Goal: Find specific page/section: Find specific page/section

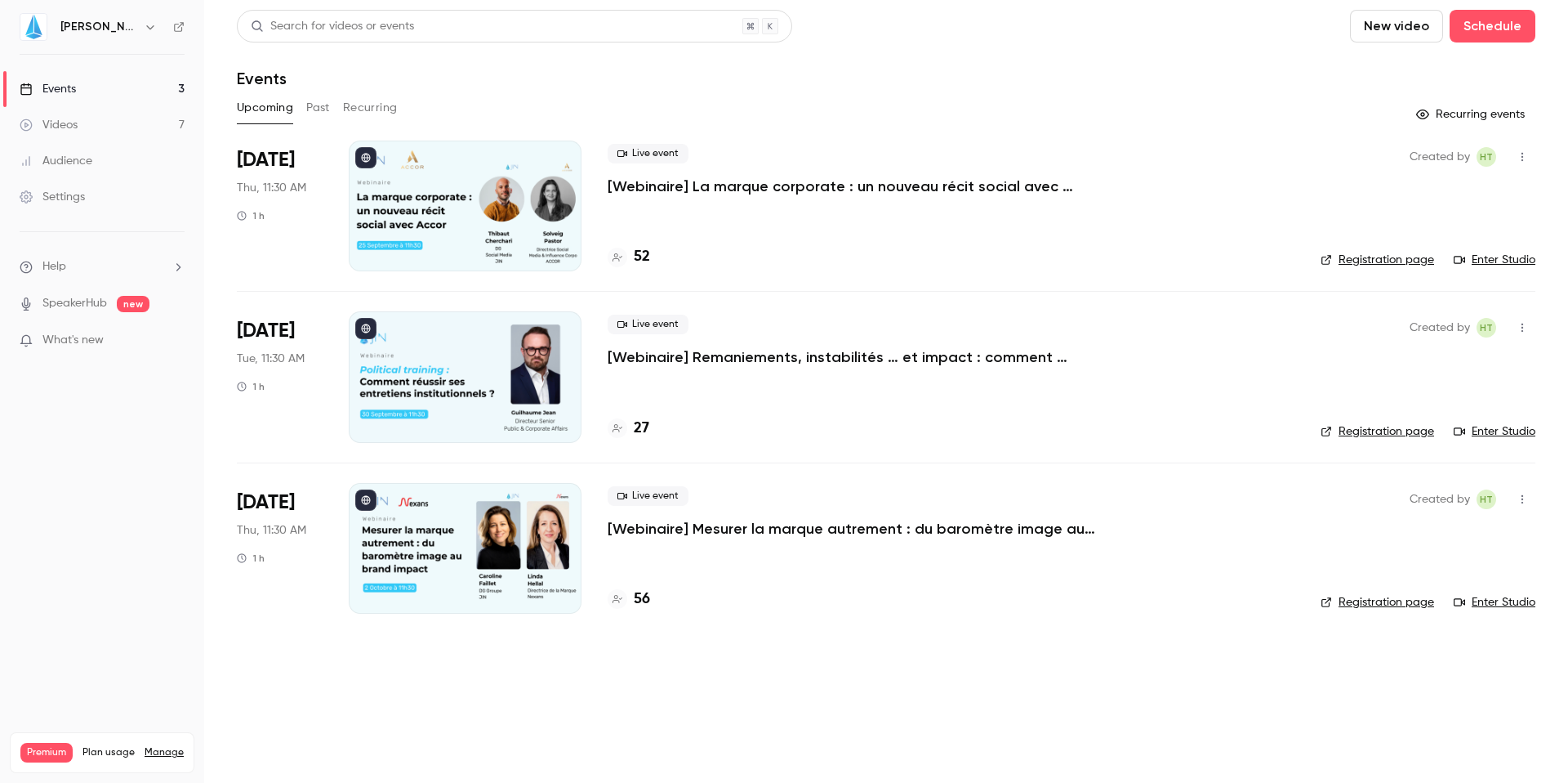
click at [623, 254] on div at bounding box center [616, 257] width 19 height 19
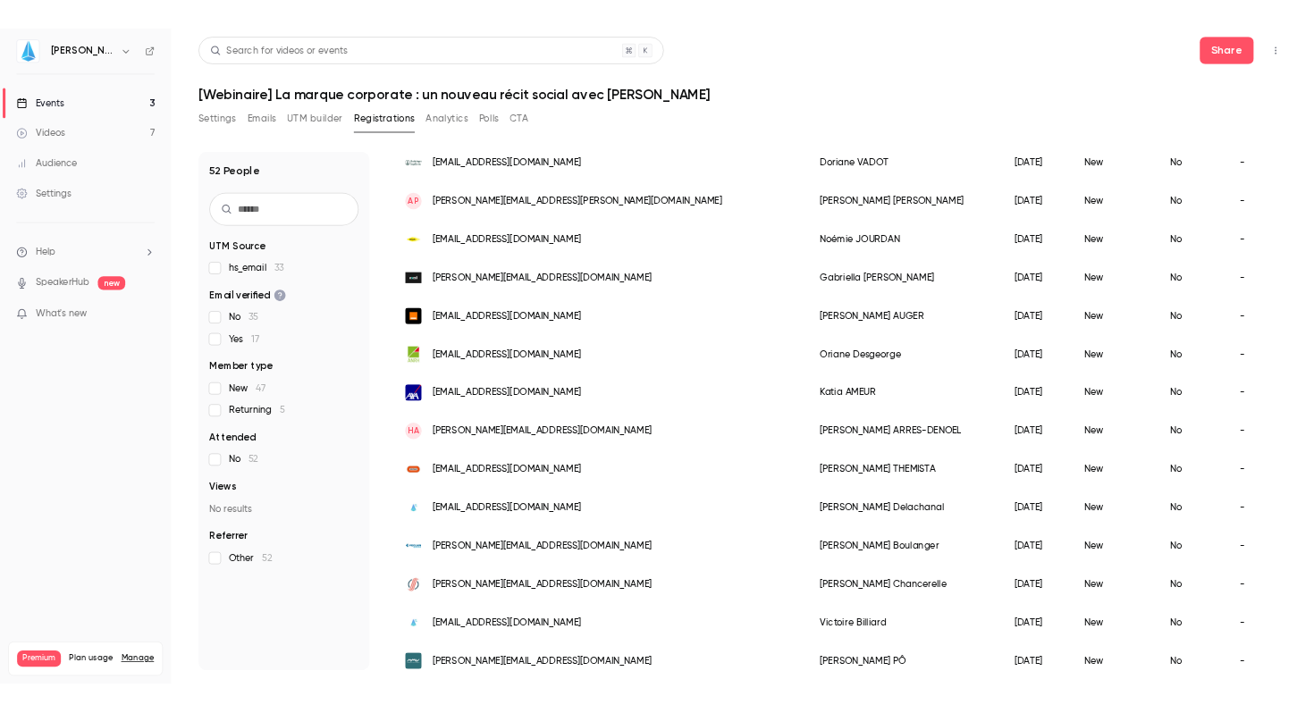
scroll to position [933, 0]
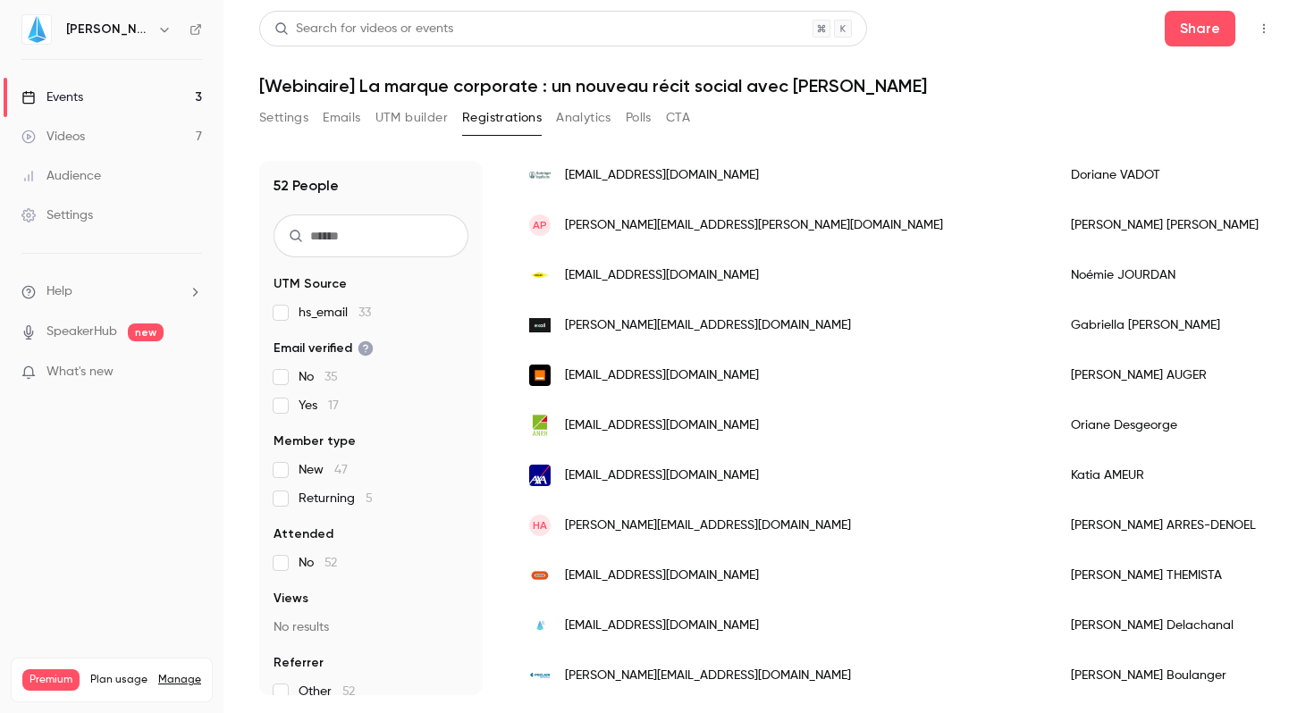
click at [105, 92] on link "Events 3" at bounding box center [112, 97] width 224 height 39
